Goal: Obtain resource: Download file/media

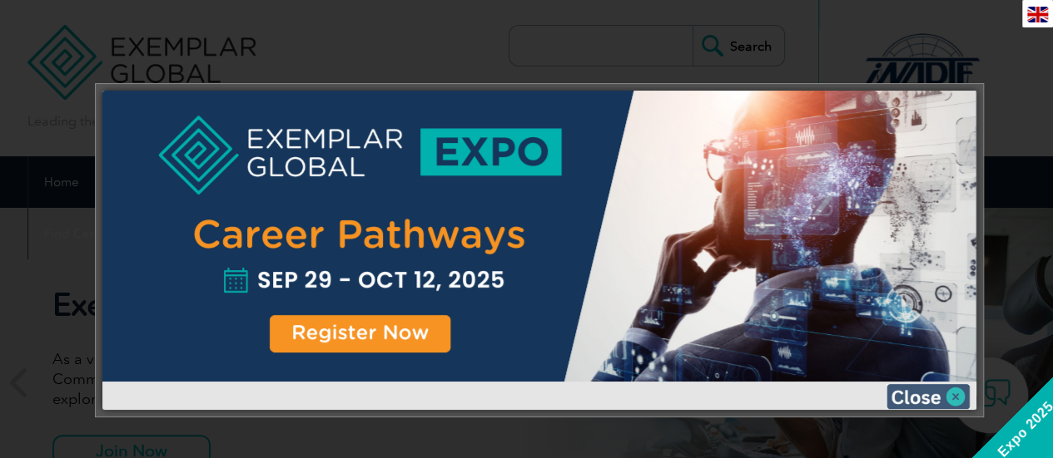
click at [919, 394] on img at bounding box center [927, 396] width 83 height 25
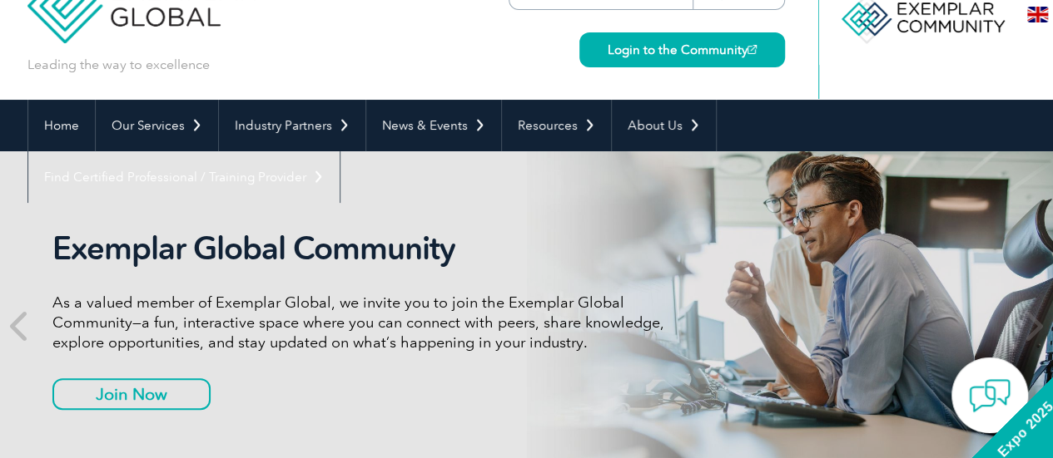
scroll to position [83, 0]
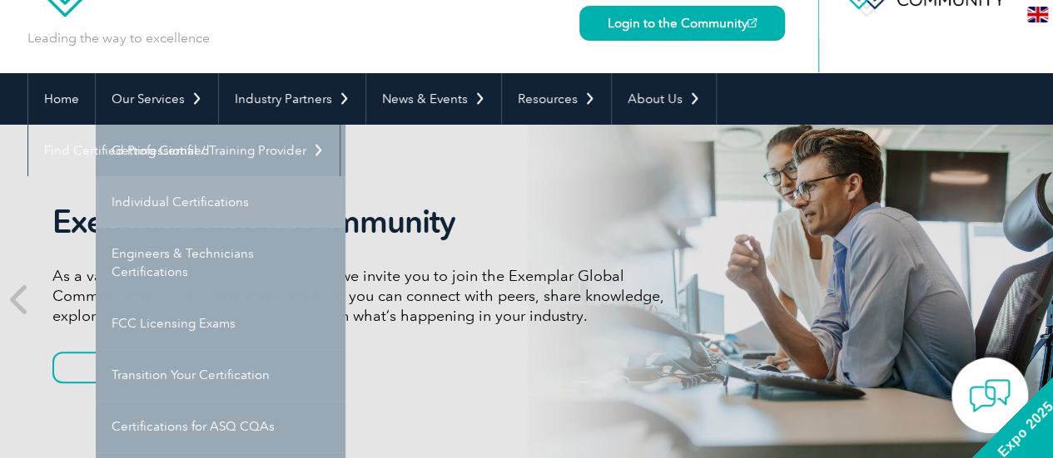
click at [178, 206] on link "Individual Certifications" at bounding box center [221, 202] width 250 height 52
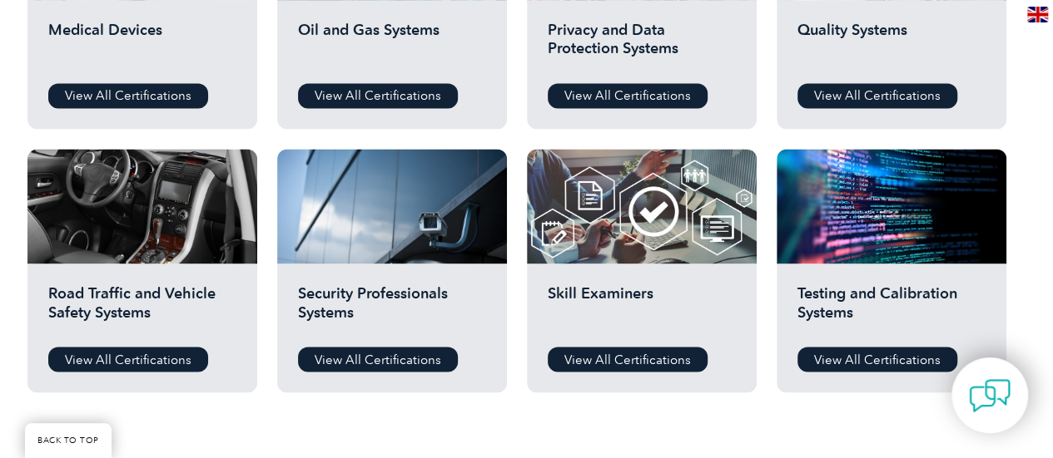
scroll to position [1248, 0]
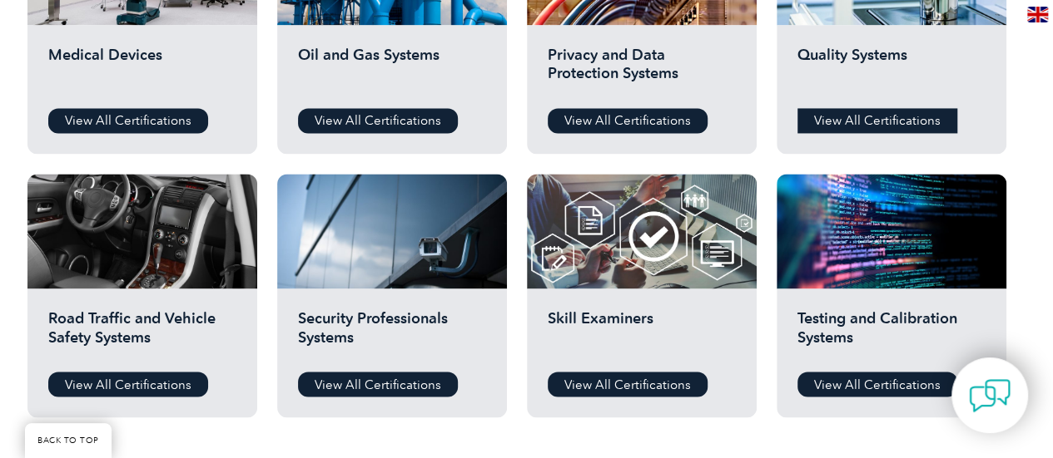
click at [852, 122] on link "View All Certifications" at bounding box center [877, 120] width 160 height 25
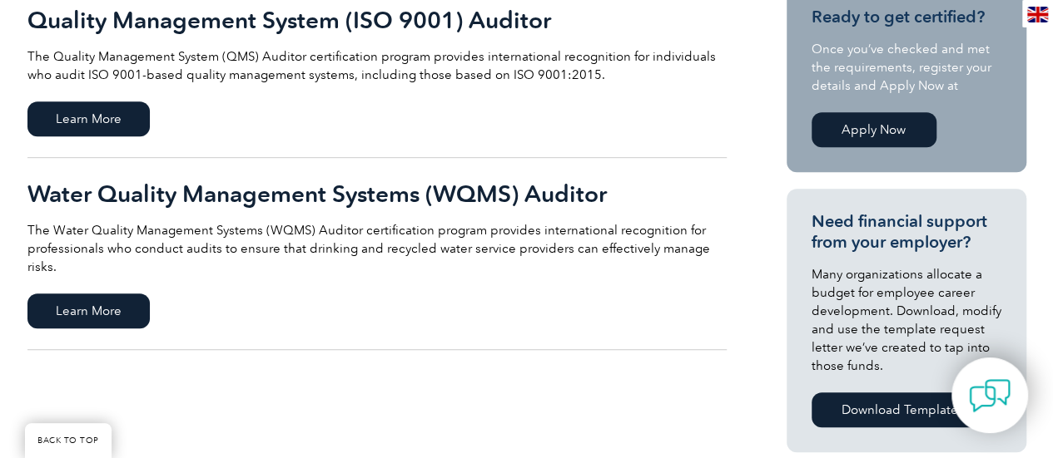
scroll to position [416, 0]
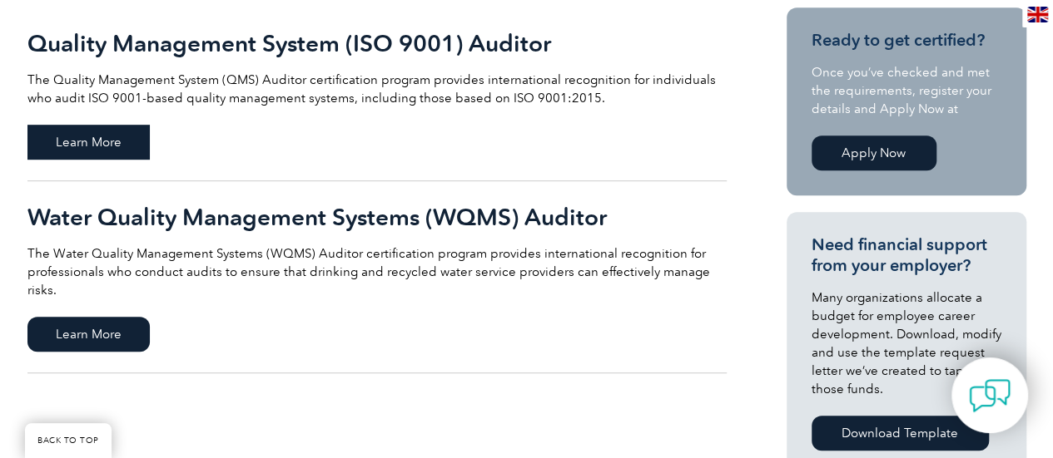
click at [75, 140] on span "Learn More" at bounding box center [88, 142] width 122 height 35
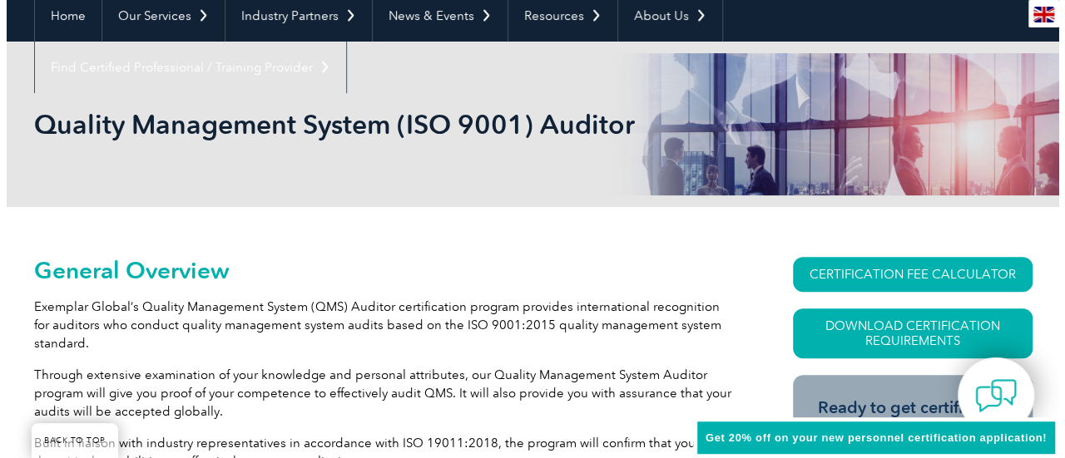
scroll to position [250, 0]
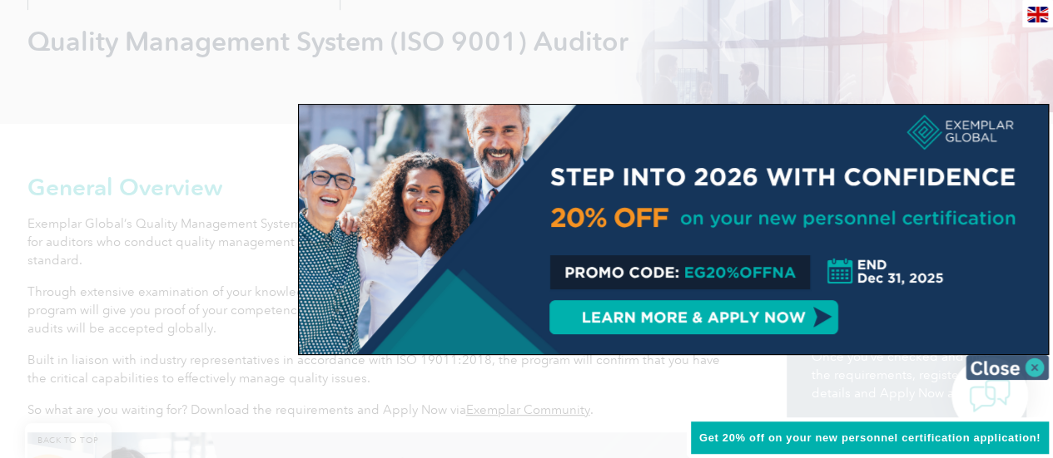
click at [1008, 365] on img at bounding box center [1006, 367] width 83 height 25
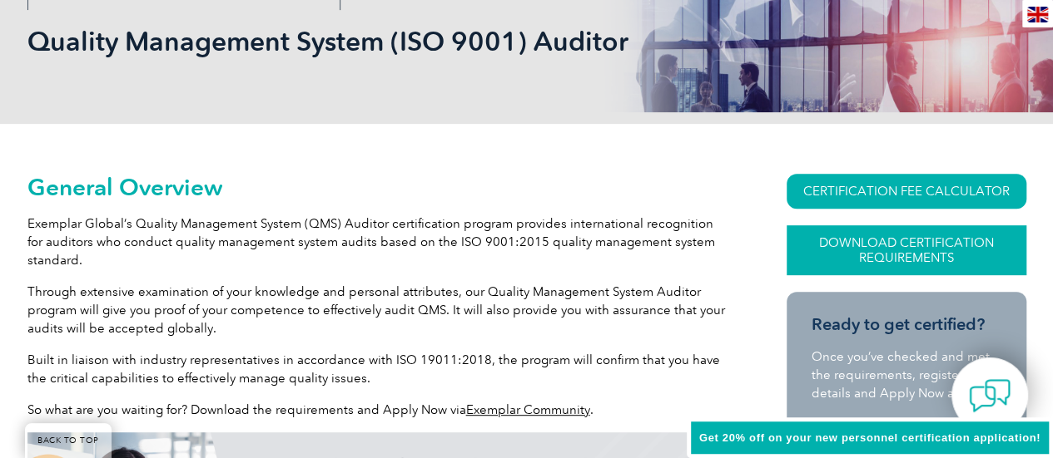
click at [905, 252] on link "Download Certification Requirements" at bounding box center [906, 250] width 240 height 50
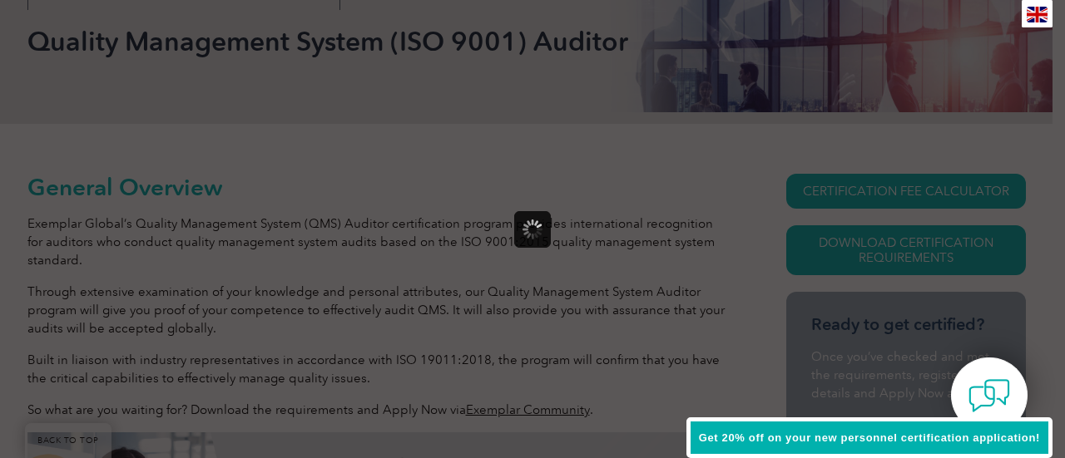
scroll to position [0, 0]
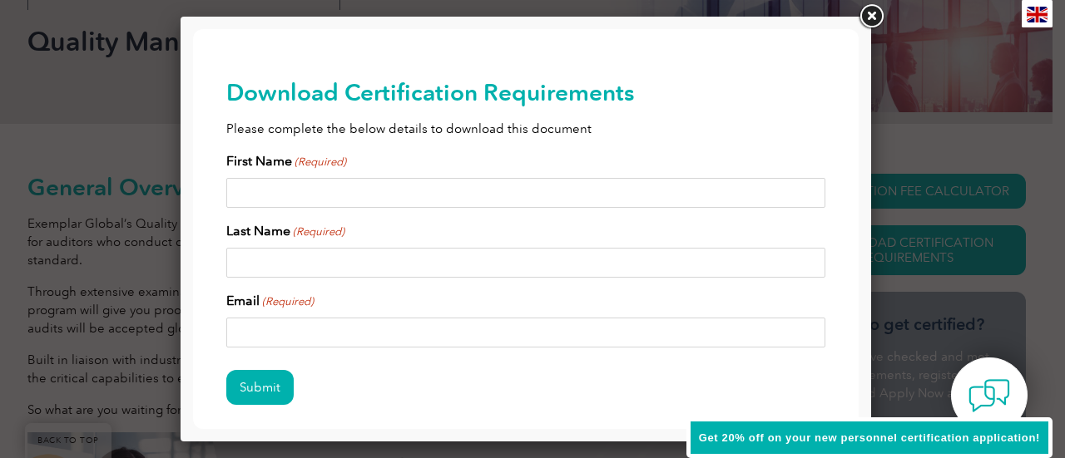
click at [384, 187] on input "First Name (Required)" at bounding box center [525, 193] width 599 height 30
type input "Rexann"
type input "Aragon"
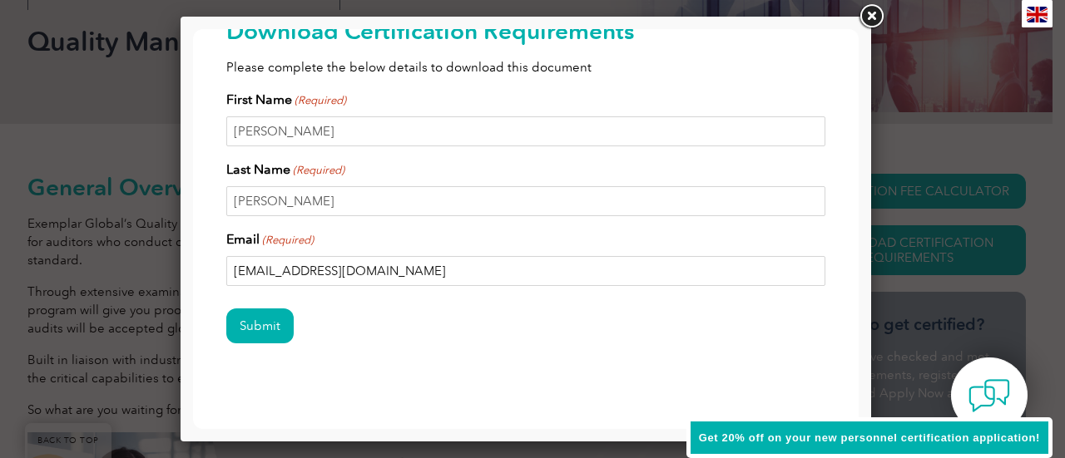
scroll to position [77, 0]
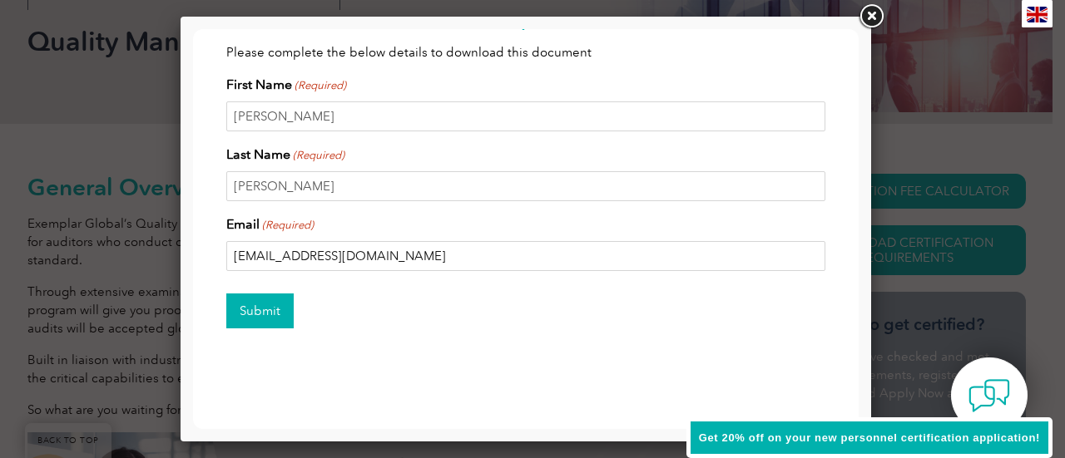
type input "arexann@gmail.com"
click at [255, 305] on input "Submit" at bounding box center [259, 311] width 67 height 35
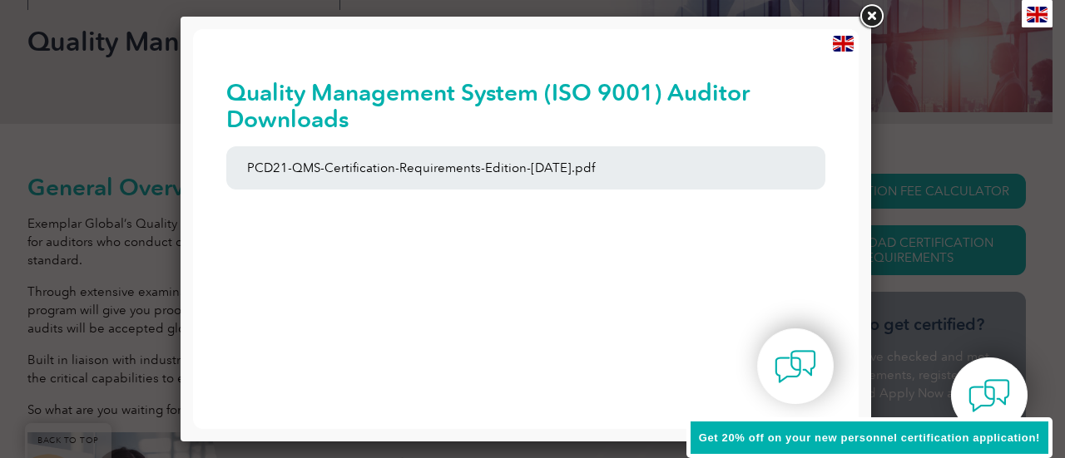
scroll to position [0, 0]
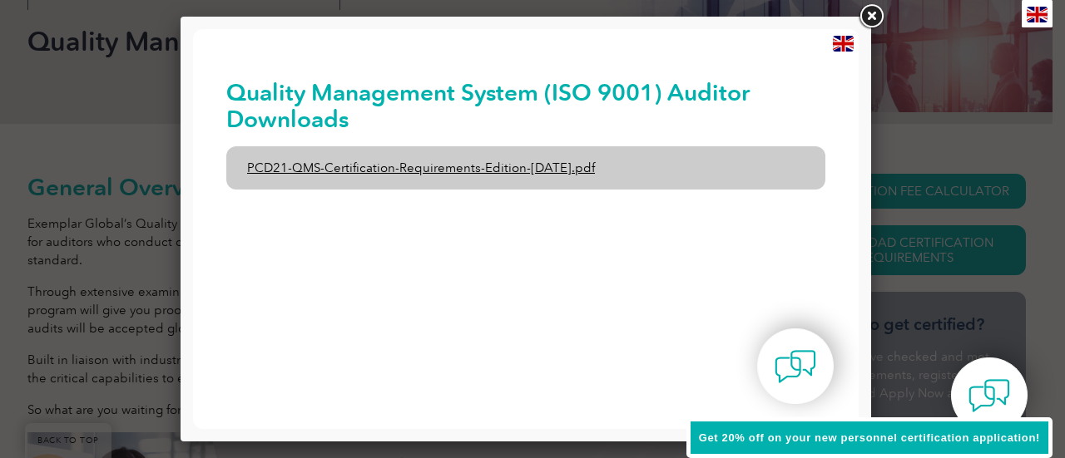
click at [535, 171] on link "PCD21-QMS-Certification-Requirements-Edition-2-April-2022.pdf" at bounding box center [525, 167] width 599 height 43
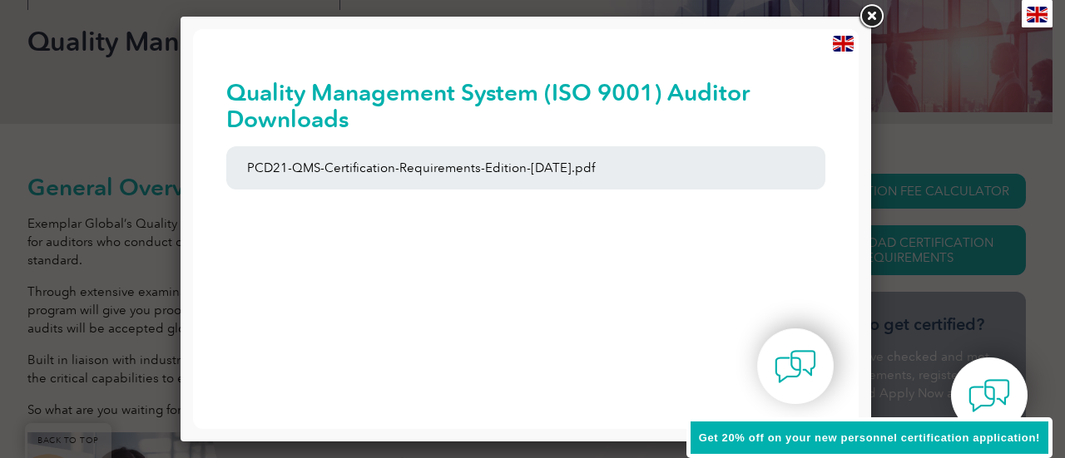
click at [866, 17] on link at bounding box center [871, 17] width 30 height 30
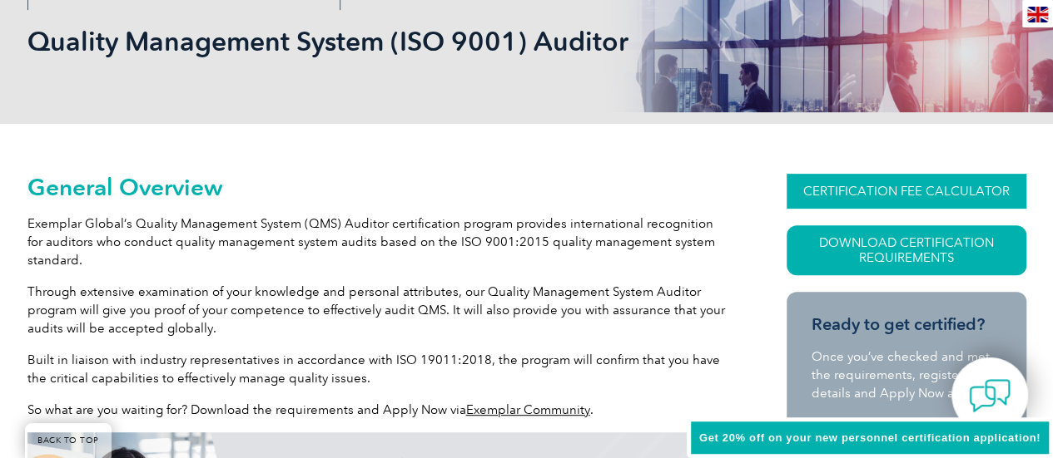
click at [867, 194] on link "CERTIFICATION FEE CALCULATOR" at bounding box center [906, 191] width 240 height 35
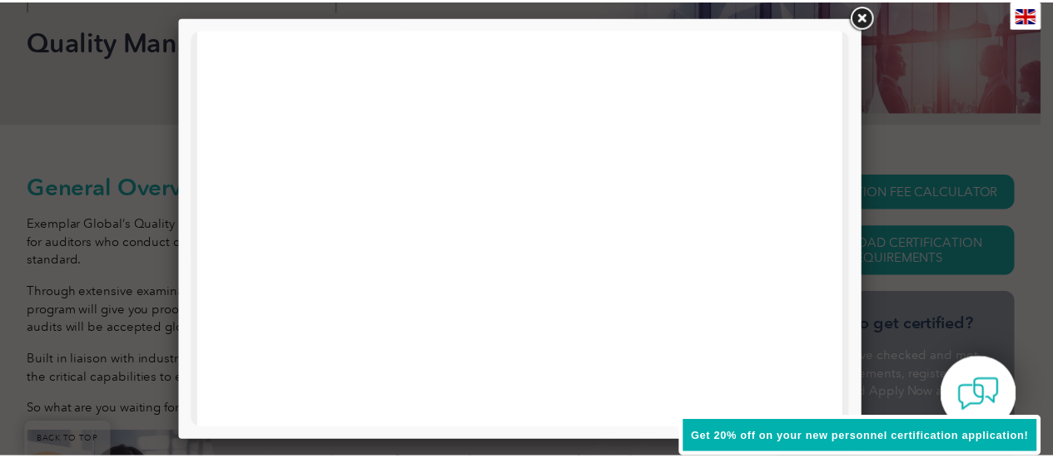
scroll to position [416, 0]
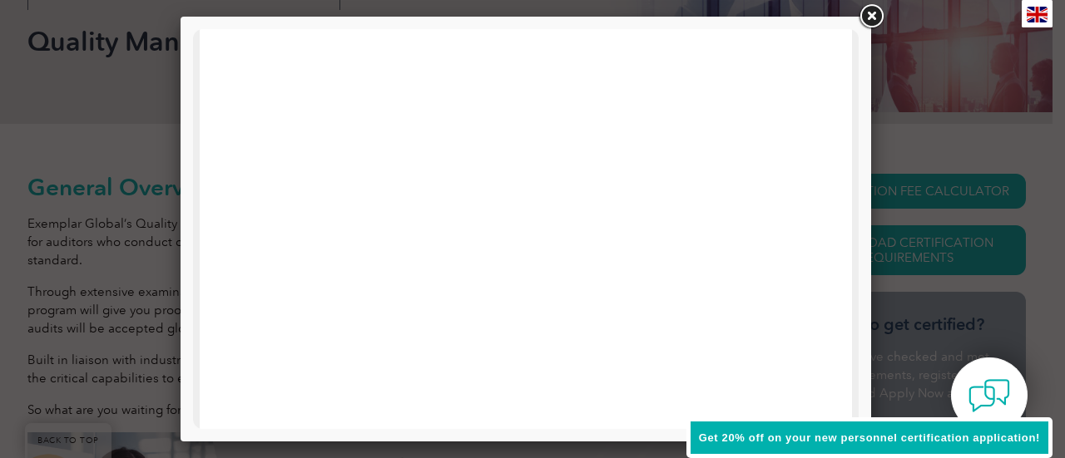
click at [864, 14] on link at bounding box center [871, 17] width 30 height 30
